Goal: Task Accomplishment & Management: Use online tool/utility

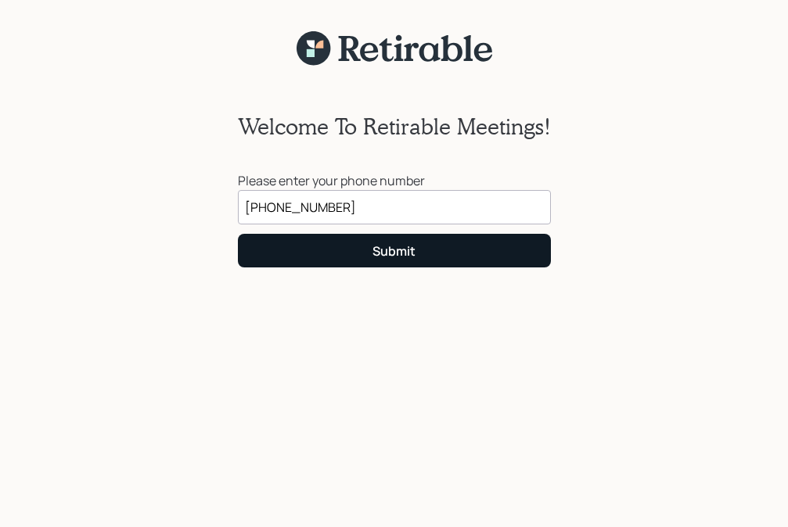
type input "[PHONE_NUMBER]"
click at [384, 254] on div "Submit" at bounding box center [393, 251] width 43 height 17
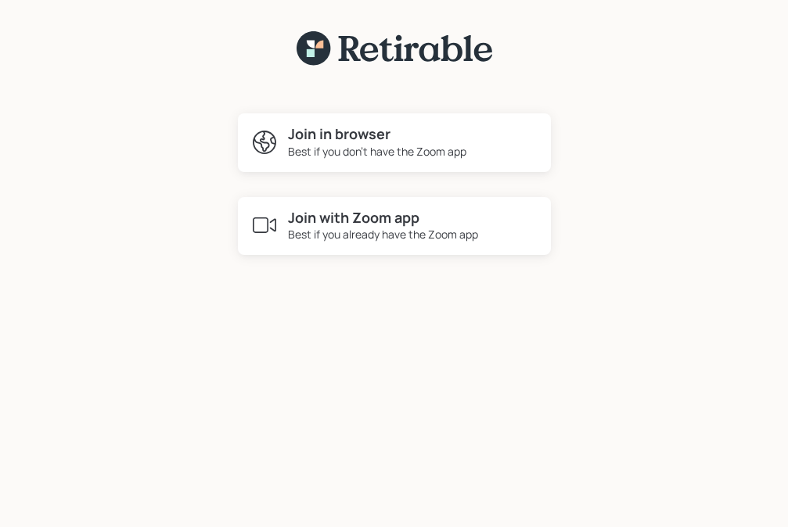
click at [386, 152] on div "Best if you don't have the Zoom app" at bounding box center [377, 151] width 178 height 16
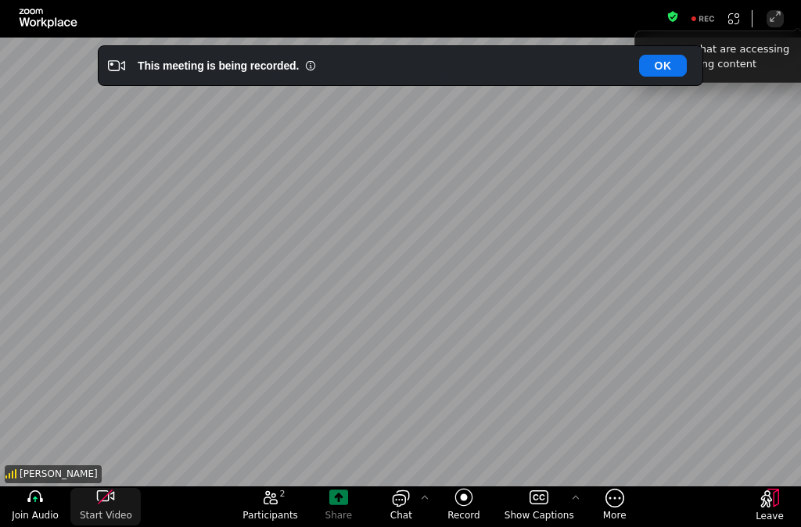
click at [104, 492] on icon "start my video" at bounding box center [105, 497] width 19 height 19
click at [37, 499] on icon "join audio" at bounding box center [35, 497] width 19 height 19
click at [103, 498] on icon "start my video" at bounding box center [105, 497] width 19 height 19
click at [653, 65] on button "OK" at bounding box center [663, 66] width 48 height 22
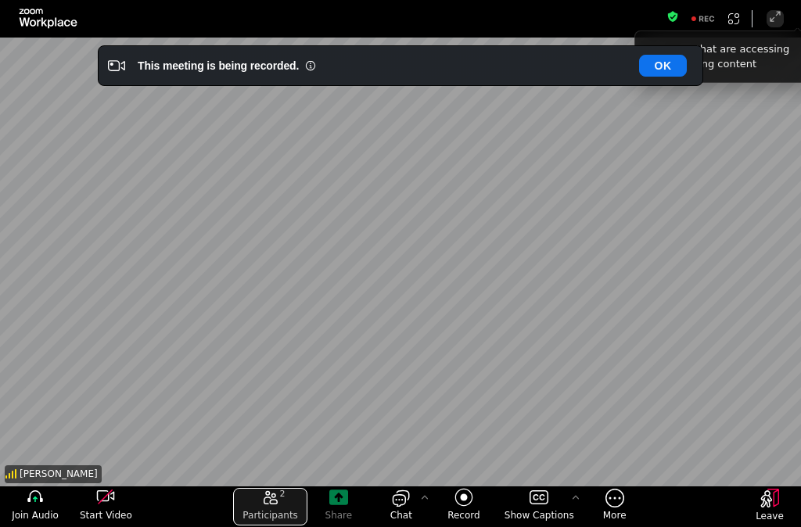
click at [275, 499] on icon "open the participants list pane,[2] particpants" at bounding box center [270, 497] width 19 height 19
click at [370, 499] on div "open the chat panel" at bounding box center [401, 497] width 63 height 19
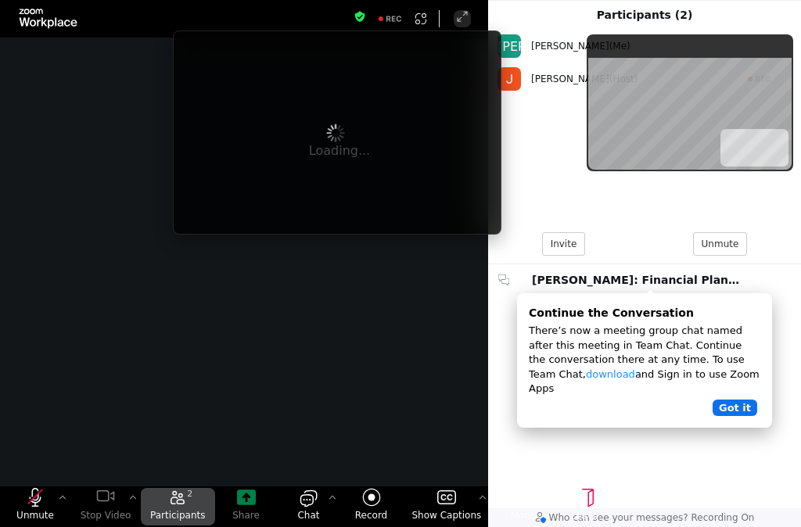
drag, startPoint x: 273, startPoint y: 499, endPoint x: 636, endPoint y: 399, distance: 376.7
click at [278, 497] on div "close the chat panel" at bounding box center [309, 497] width 63 height 19
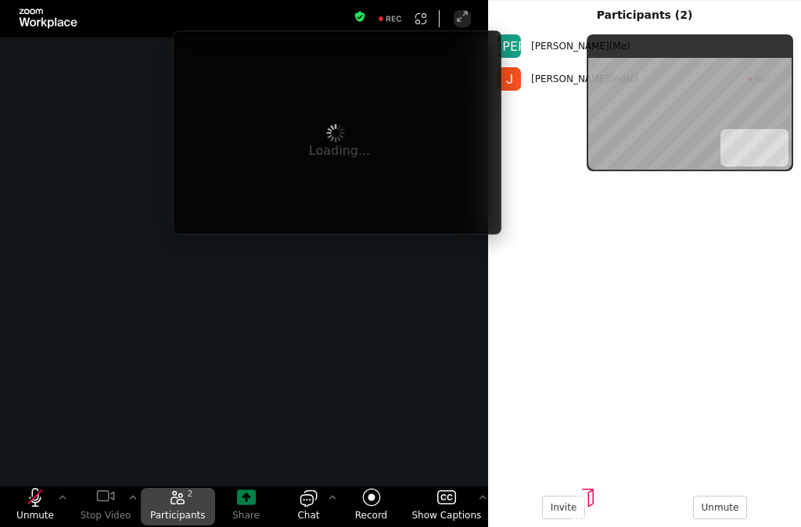
scroll to position [446, 297]
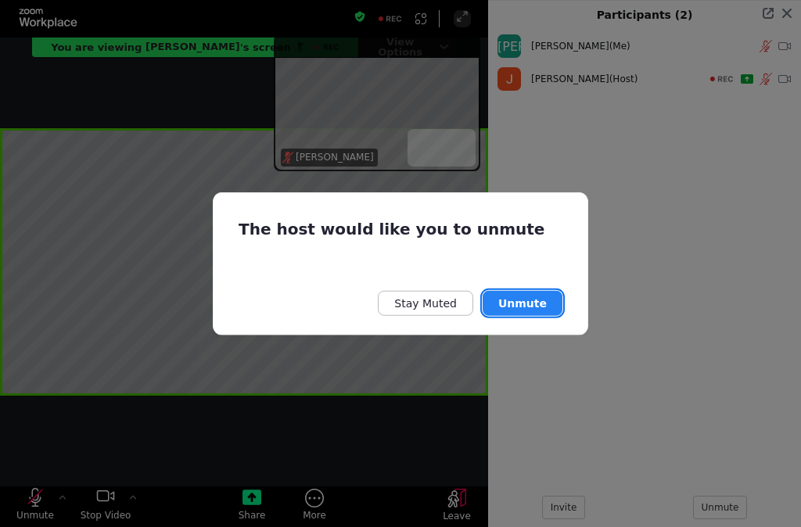
click at [522, 300] on button "Unmute" at bounding box center [523, 302] width 80 height 25
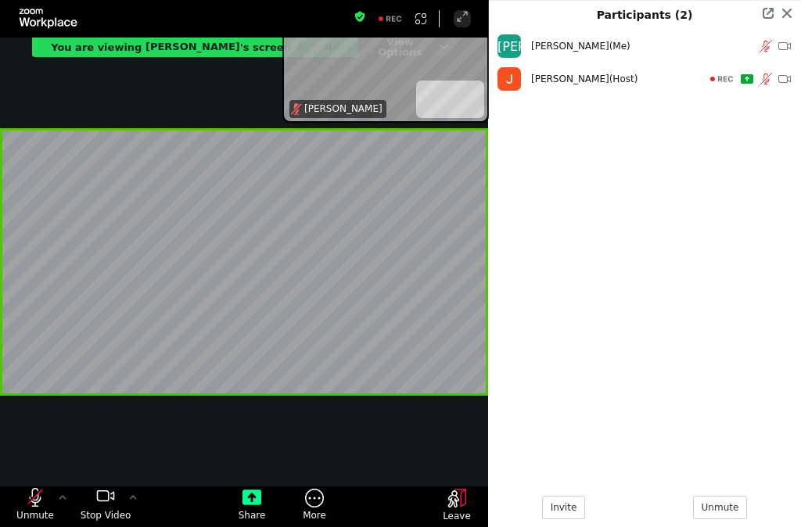
drag, startPoint x: 372, startPoint y: 93, endPoint x: 381, endPoint y: 45, distance: 49.3
click at [381, 45] on div "[PERSON_NAME]" at bounding box center [385, 65] width 199 height 112
